Goal: Task Accomplishment & Management: Use online tool/utility

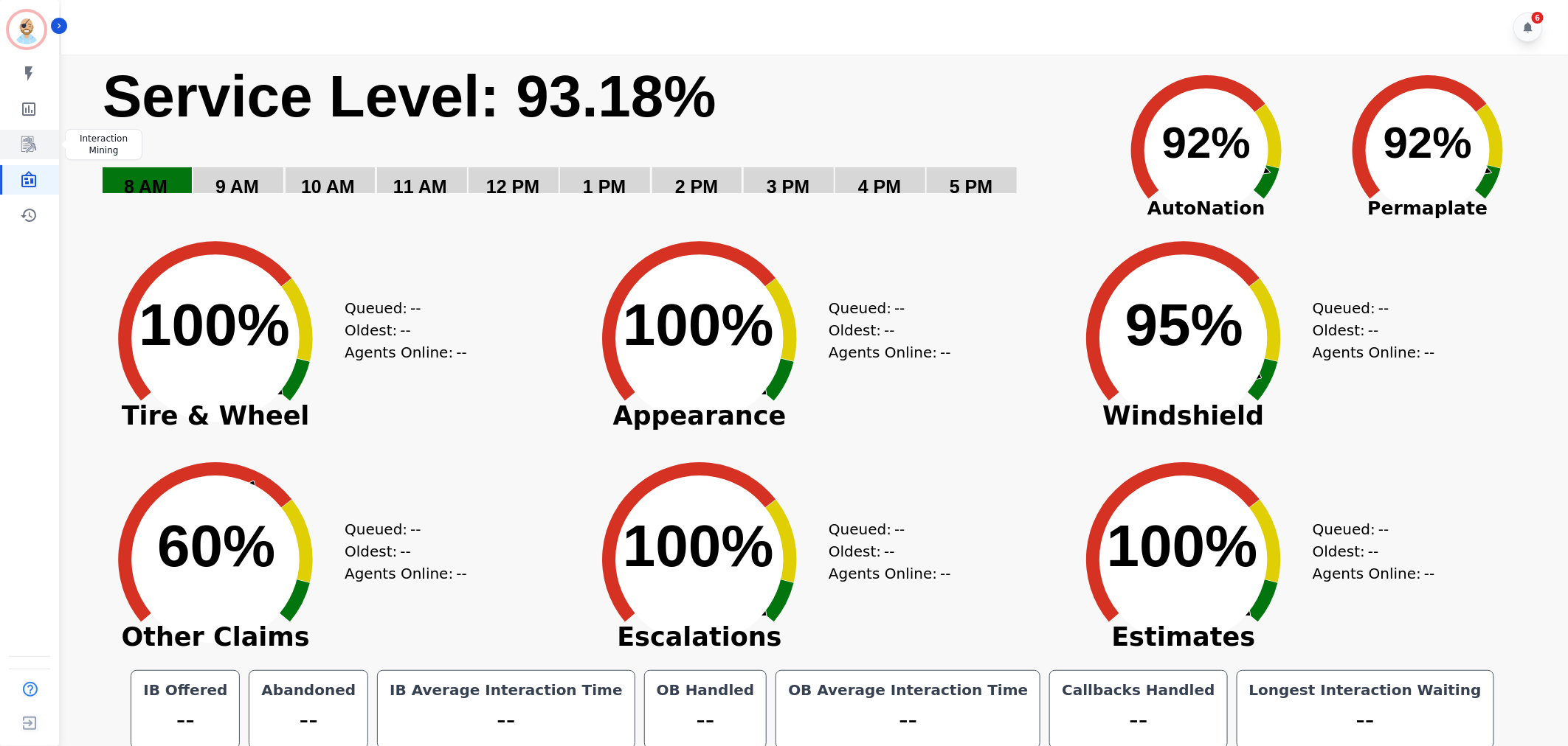
click at [31, 136] on icon "Sidebar" at bounding box center [29, 145] width 18 height 18
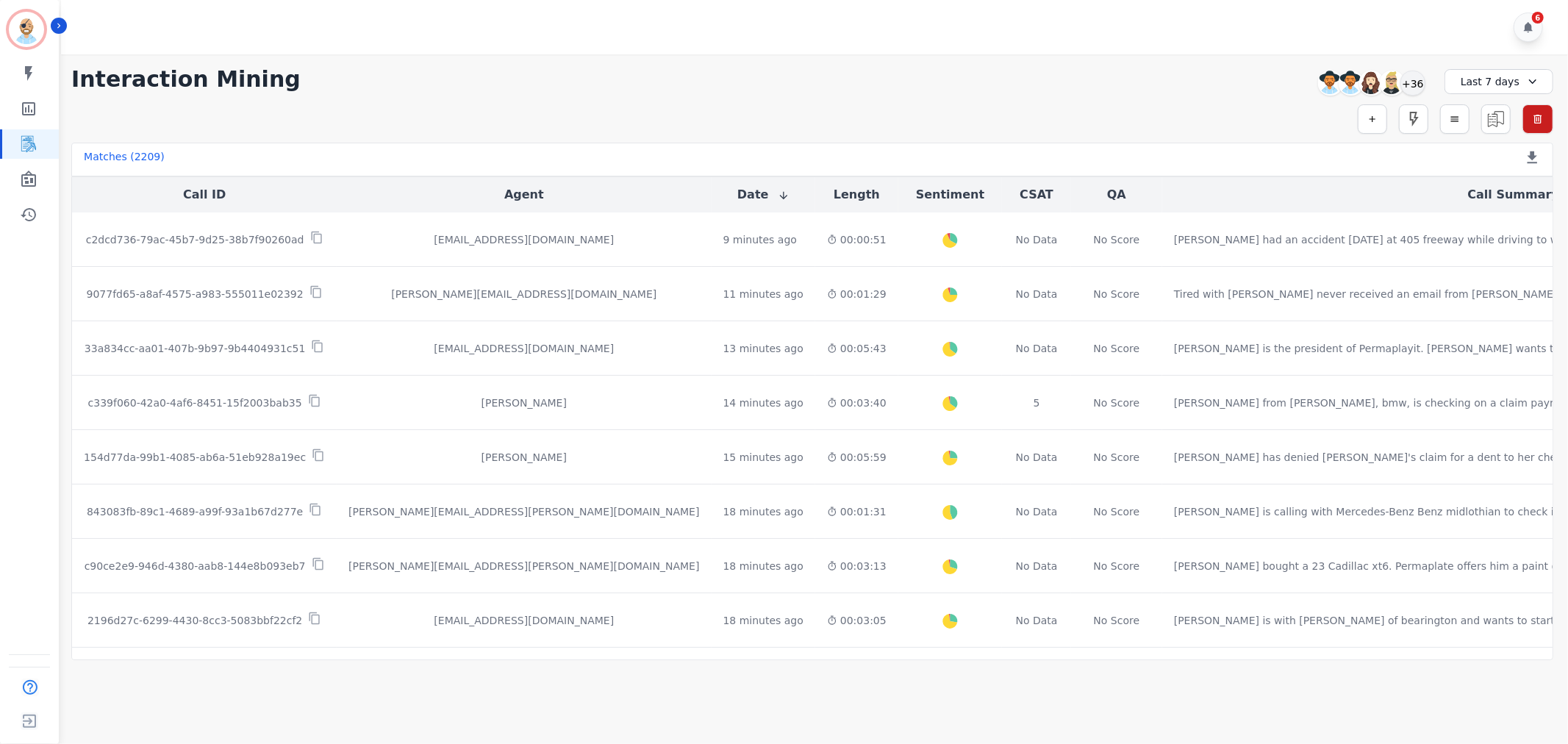
click at [1070, 86] on div "**********" at bounding box center [813, 79] width 1482 height 27
drag, startPoint x: 730, startPoint y: 38, endPoint x: 746, endPoint y: 31, distance: 17.5
click at [731, 31] on div "6" at bounding box center [816, 27] width 1512 height 54
click at [1416, 72] on div "+36" at bounding box center [1413, 83] width 25 height 25
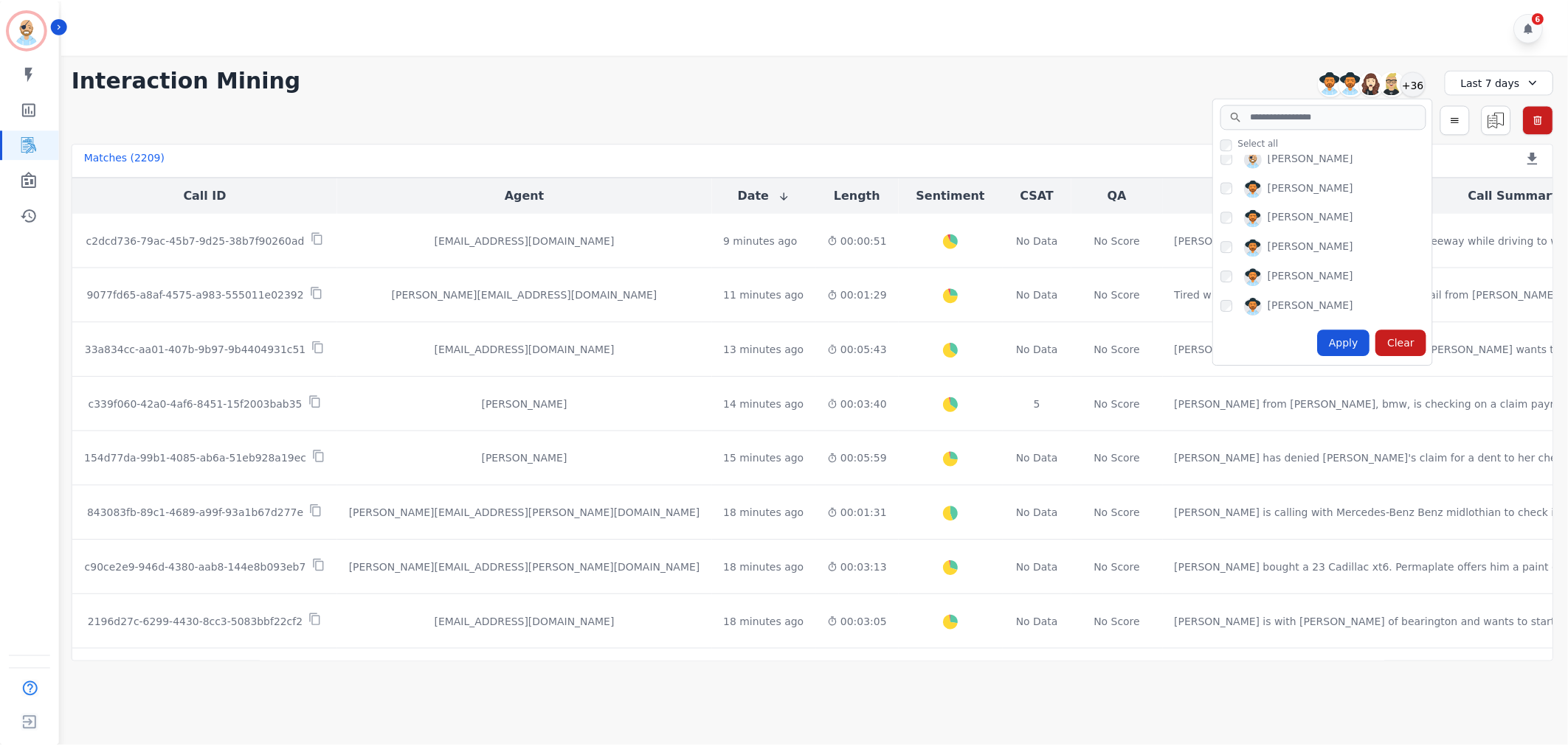
scroll to position [163, 0]
click at [1358, 342] on div "Apply" at bounding box center [1348, 343] width 53 height 27
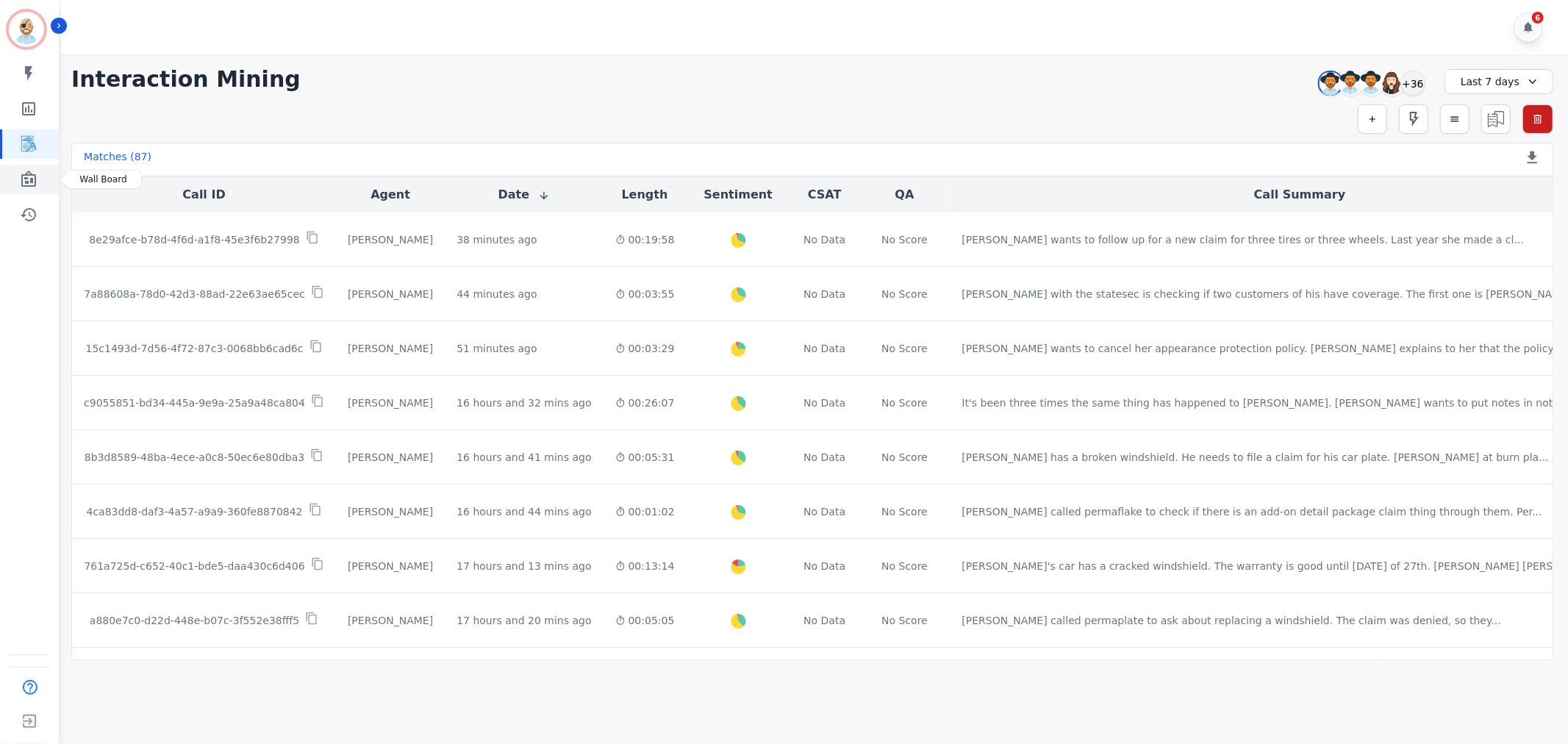
click at [26, 176] on icon "Sidebar" at bounding box center [29, 179] width 18 height 18
